Goal: Information Seeking & Learning: Learn about a topic

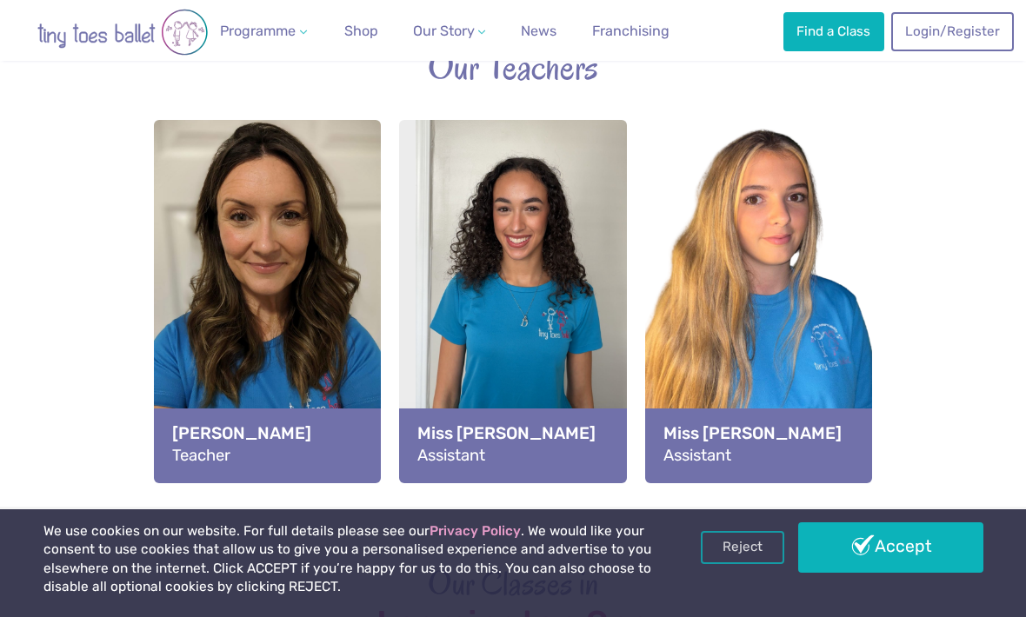
scroll to position [2166, 0]
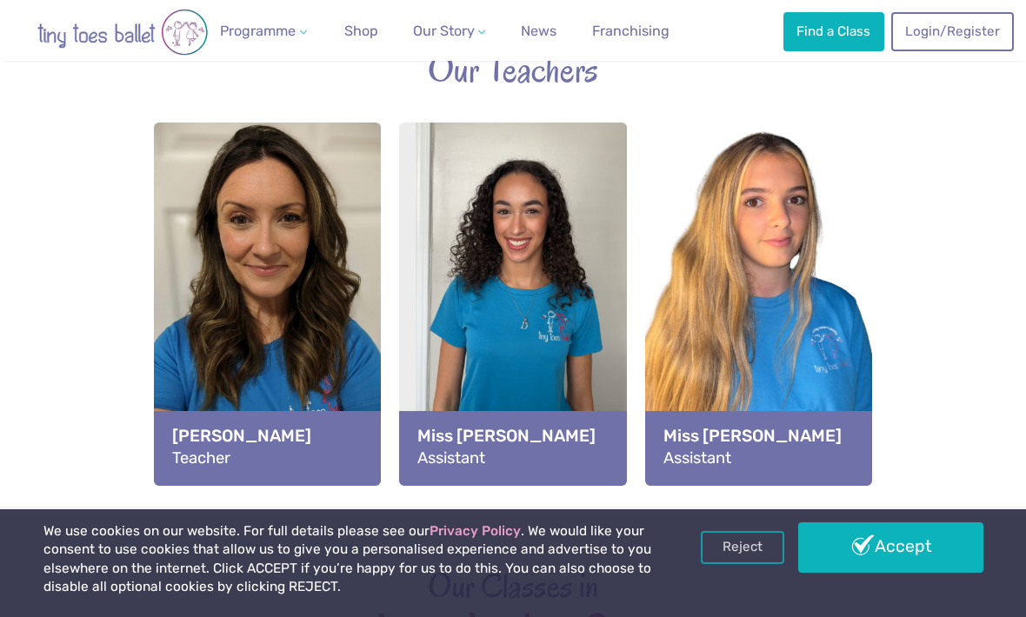
click at [540, 424] on strong "Miss [PERSON_NAME]" at bounding box center [512, 435] width 190 height 23
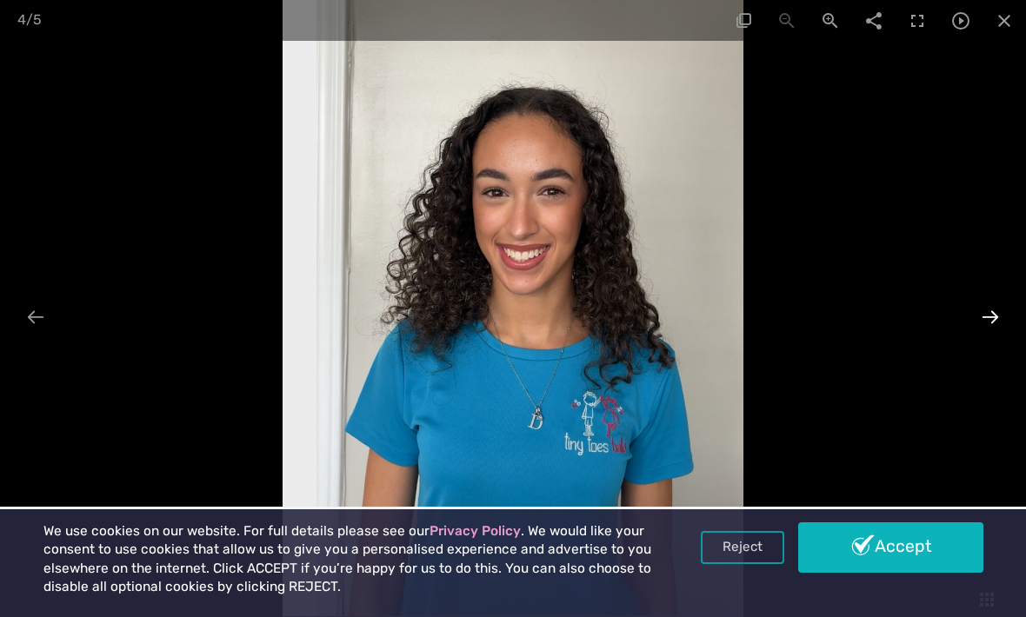
click at [1002, 334] on div at bounding box center [990, 317] width 37 height 34
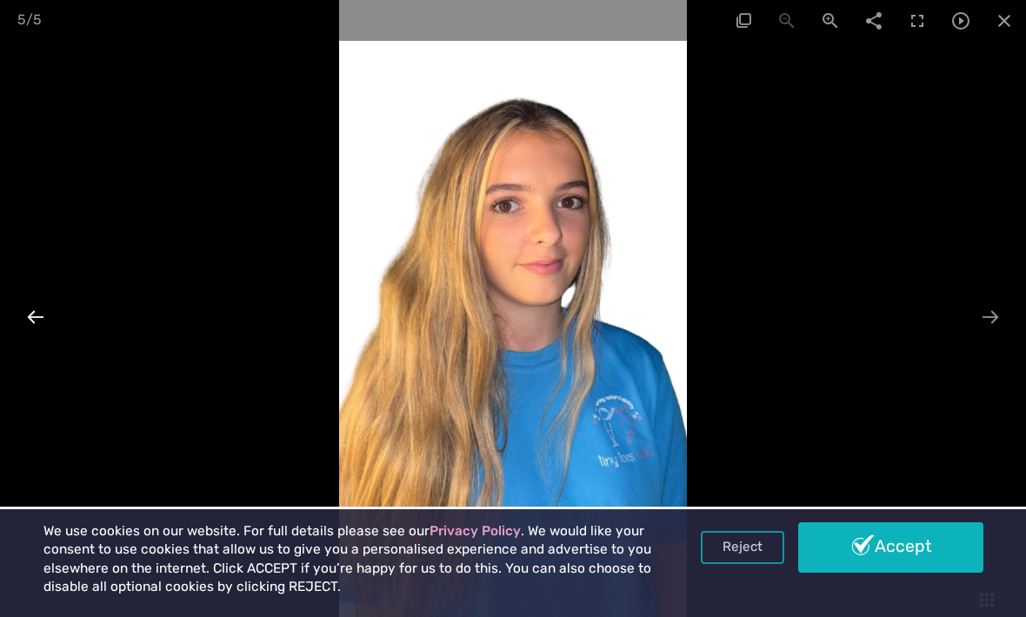
click at [45, 334] on div at bounding box center [35, 317] width 37 height 34
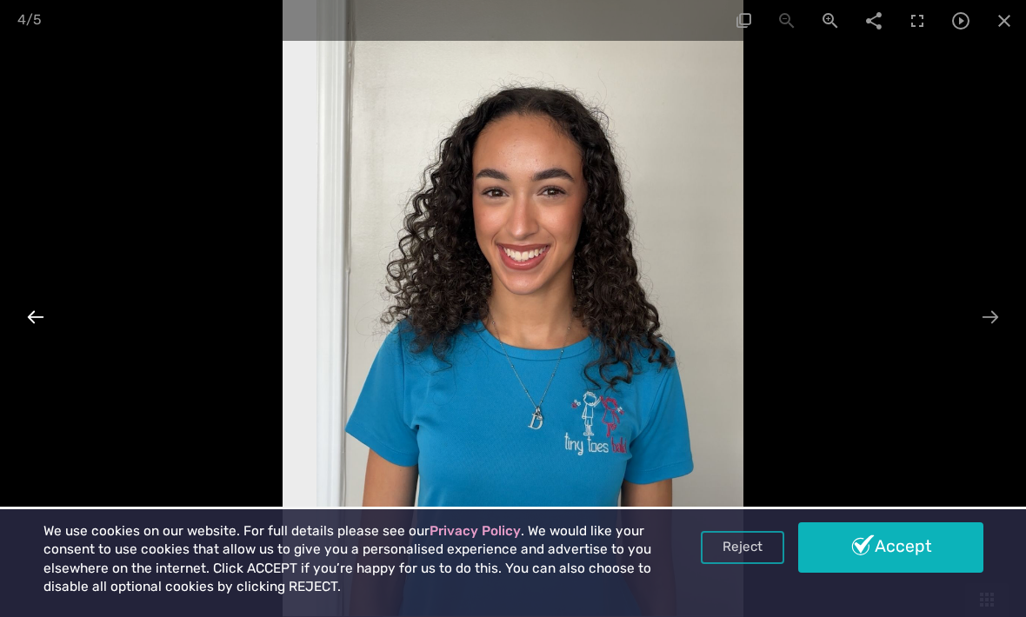
click at [20, 334] on div at bounding box center [35, 317] width 37 height 34
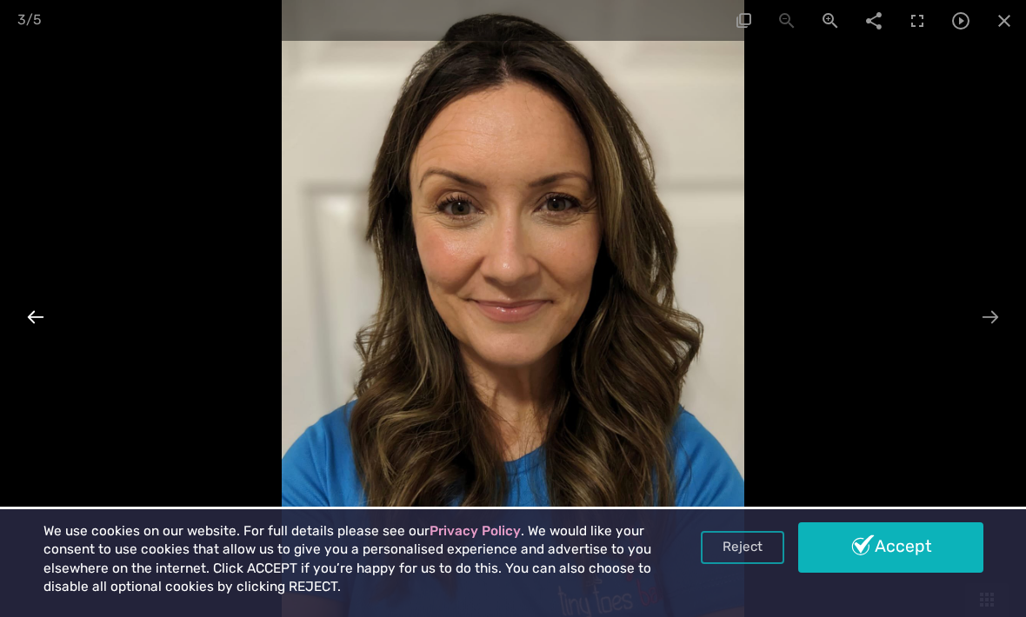
click at [37, 334] on div at bounding box center [35, 317] width 37 height 34
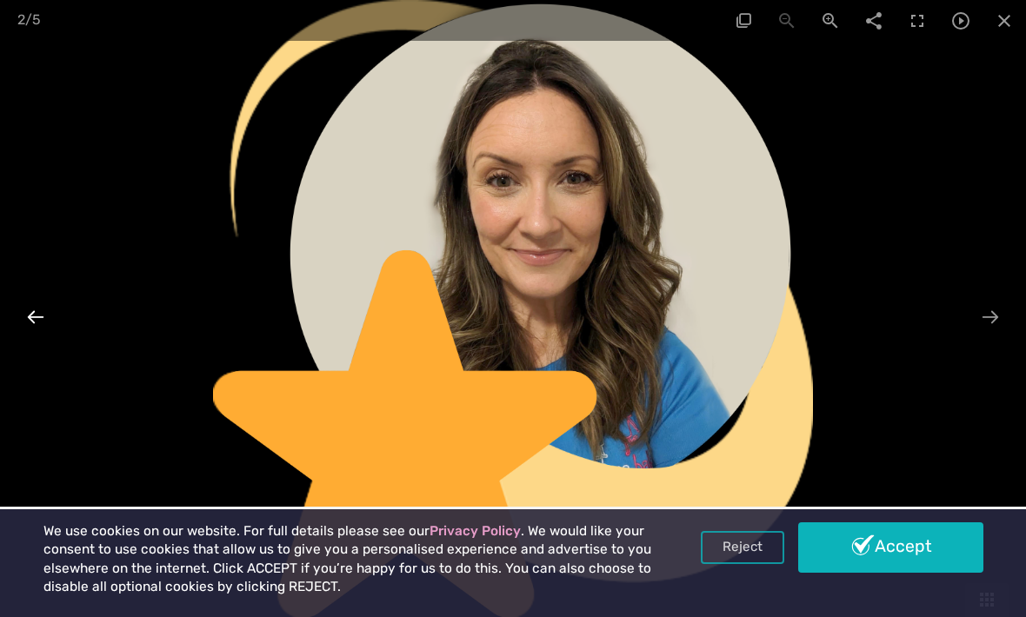
click at [35, 334] on div at bounding box center [35, 317] width 37 height 34
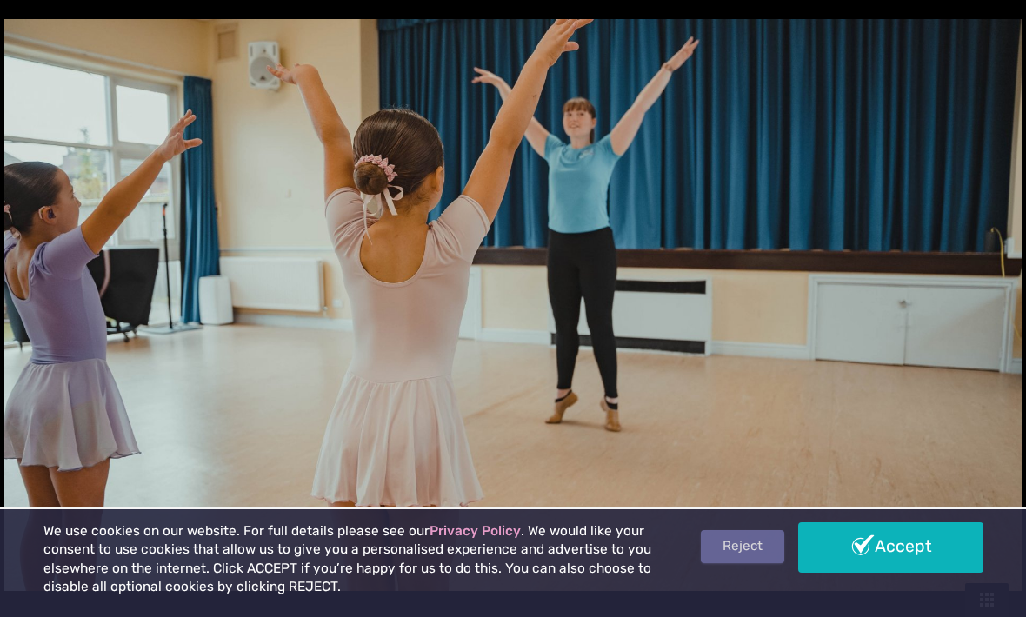
click at [747, 563] on link "Reject" at bounding box center [742, 546] width 83 height 33
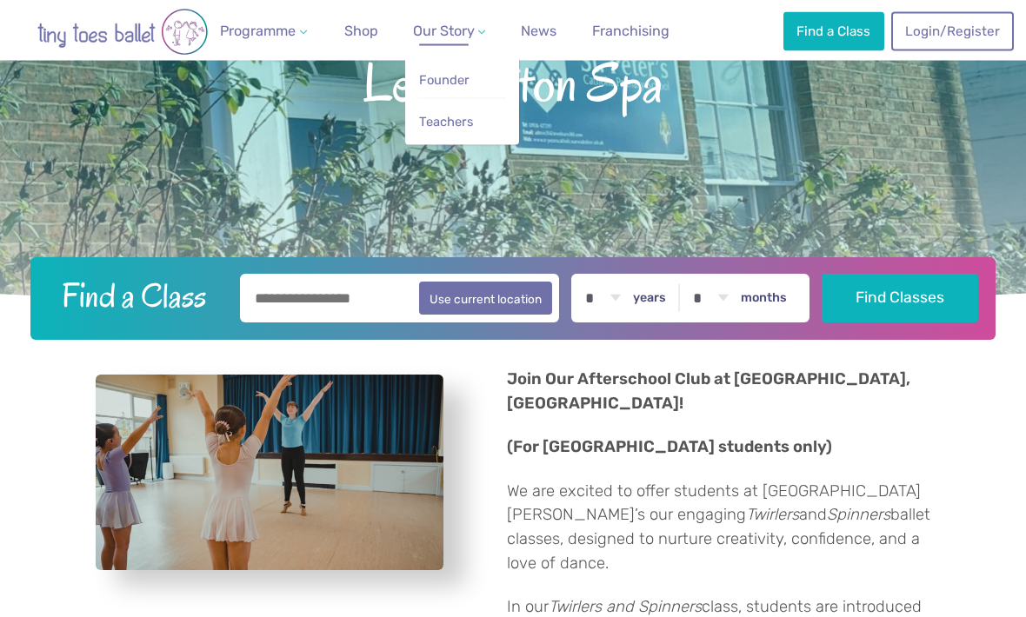
scroll to position [247, 0]
click at [455, 84] on span "Founder" at bounding box center [444, 80] width 50 height 16
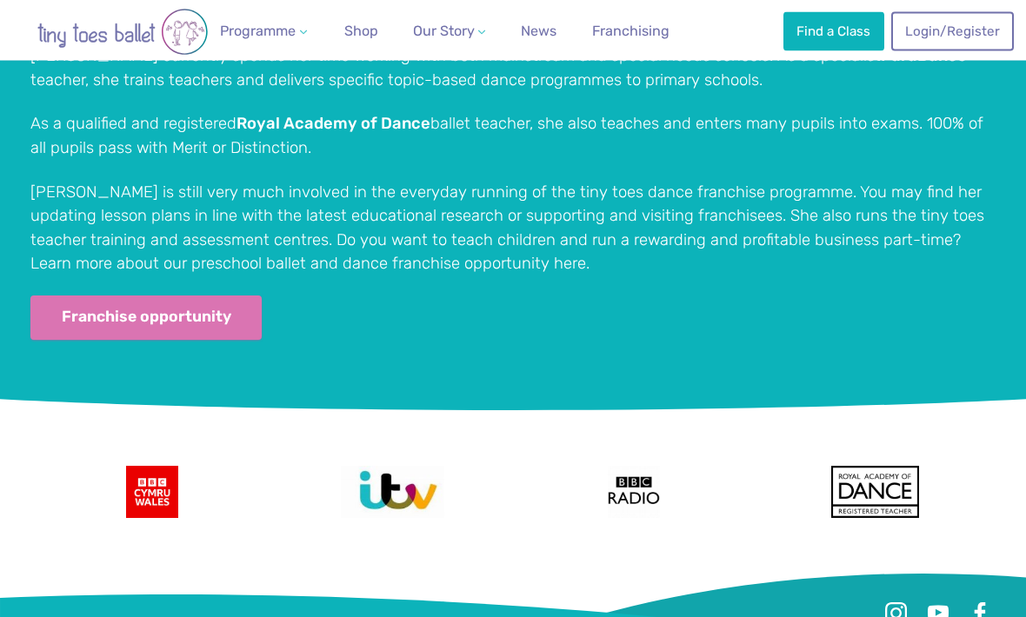
scroll to position [3401, 0]
click at [166, 296] on link "Franchise opportunity" at bounding box center [145, 318] width 231 height 44
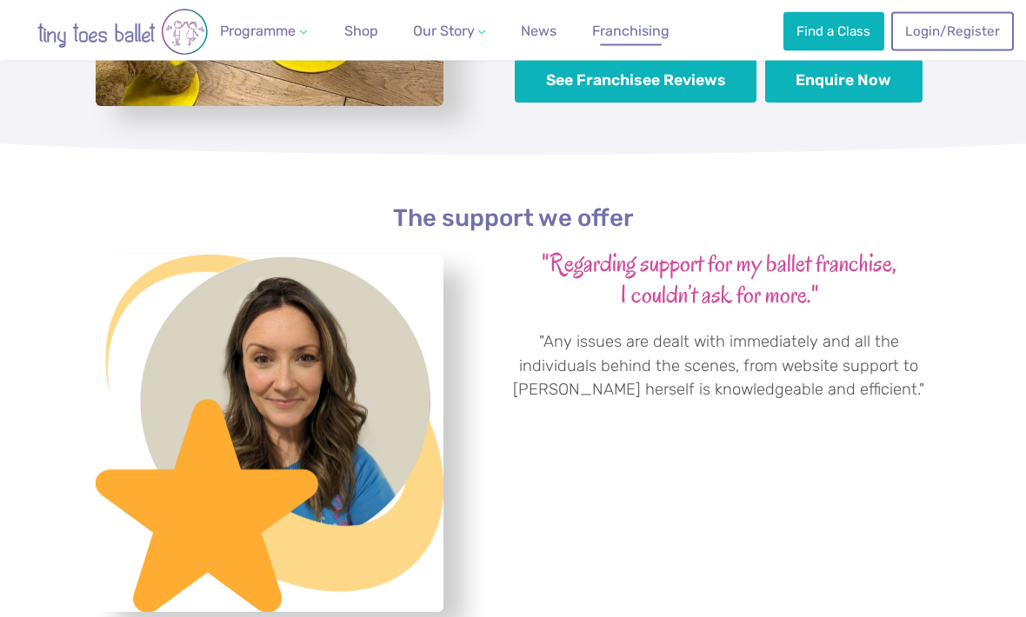
scroll to position [4070, 0]
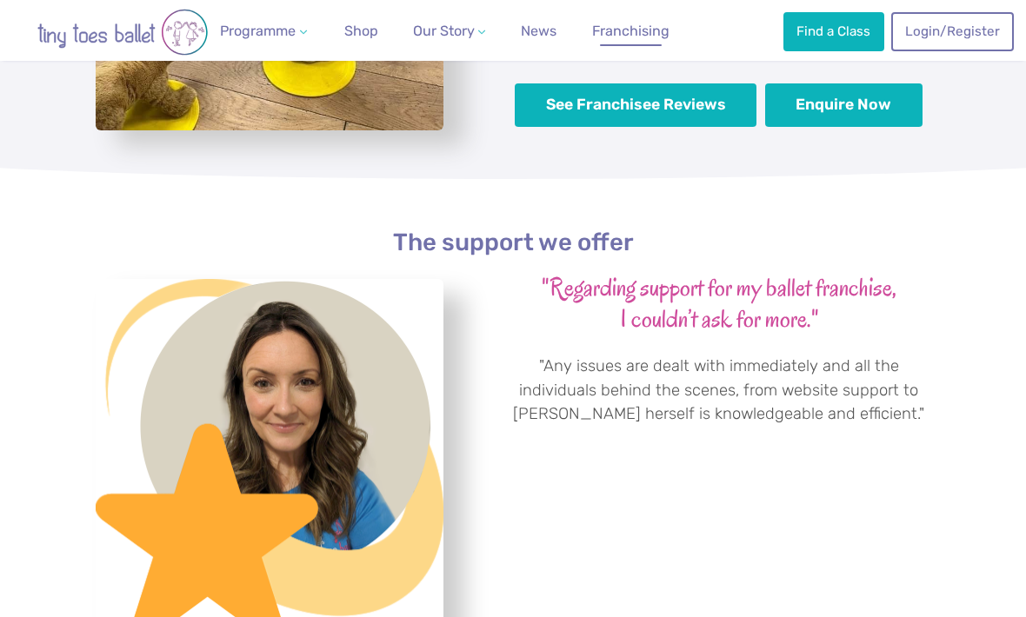
click at [352, 436] on img "View full-size image" at bounding box center [270, 458] width 348 height 358
